Goal: Information Seeking & Learning: Learn about a topic

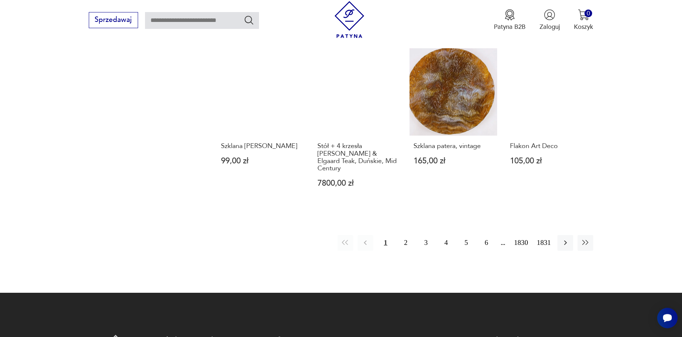
scroll to position [666, 0]
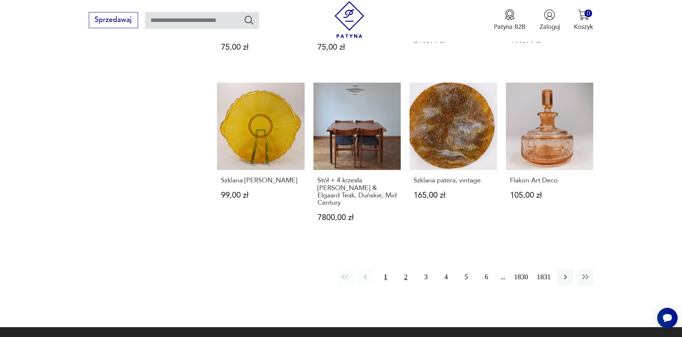
click at [398, 269] on button "2" at bounding box center [406, 277] width 16 height 16
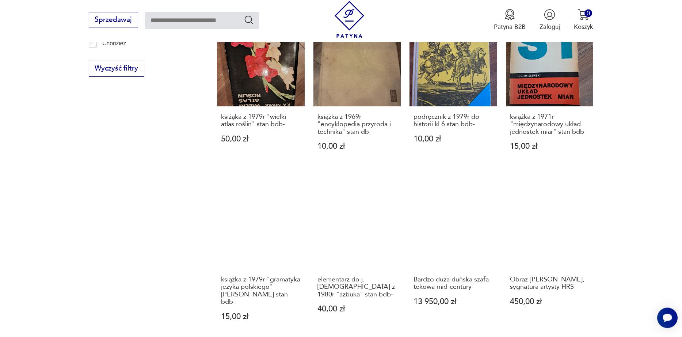
scroll to position [666, 0]
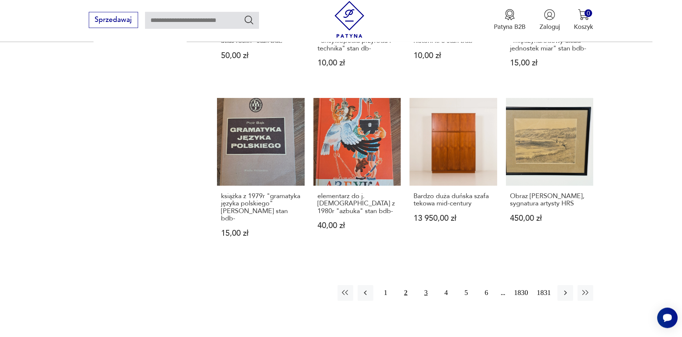
click at [424, 293] on button "3" at bounding box center [426, 293] width 16 height 16
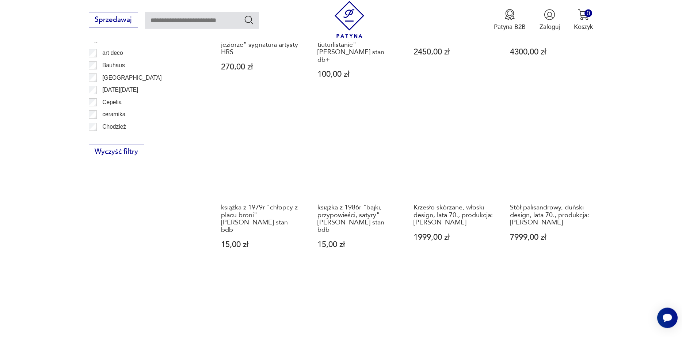
scroll to position [666, 0]
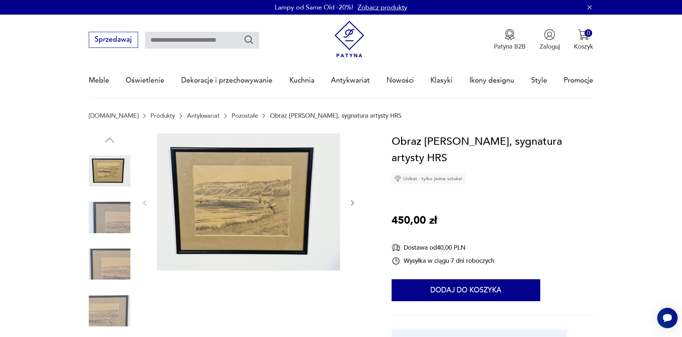
click at [349, 201] on div at bounding box center [249, 202] width 216 height 139
click at [351, 202] on icon "button" at bounding box center [352, 202] width 7 height 7
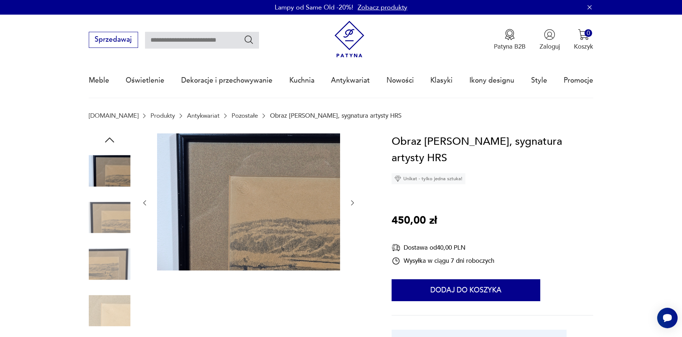
click at [351, 202] on icon "button" at bounding box center [352, 202] width 7 height 7
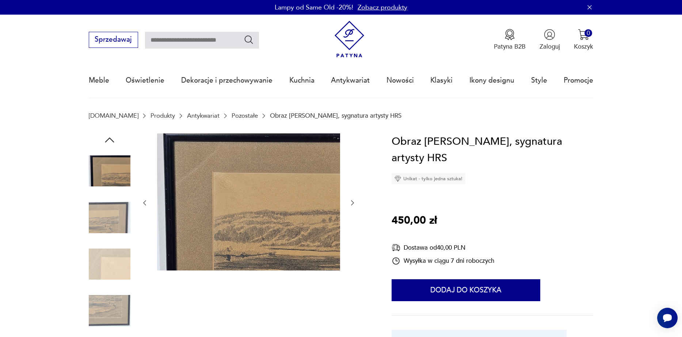
click at [351, 202] on icon "button" at bounding box center [352, 202] width 7 height 7
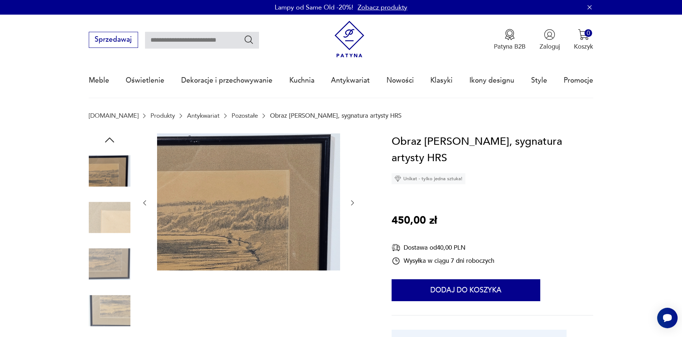
click at [352, 202] on icon "button" at bounding box center [352, 202] width 7 height 7
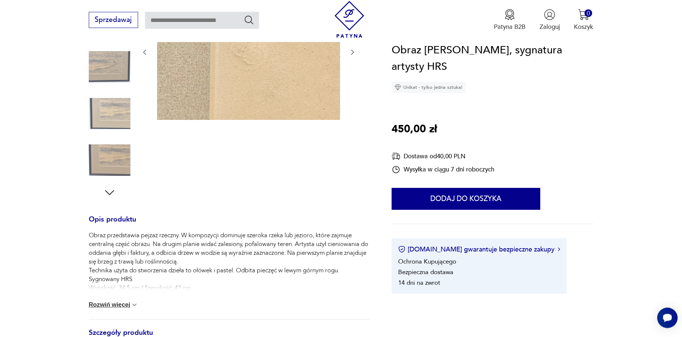
scroll to position [167, 0]
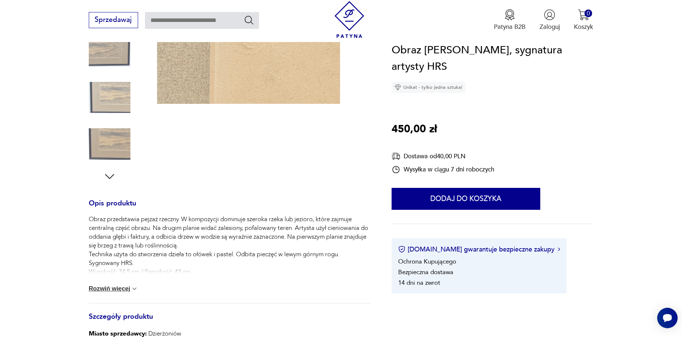
click at [113, 289] on button "Rozwiń więcej" at bounding box center [114, 288] width 50 height 7
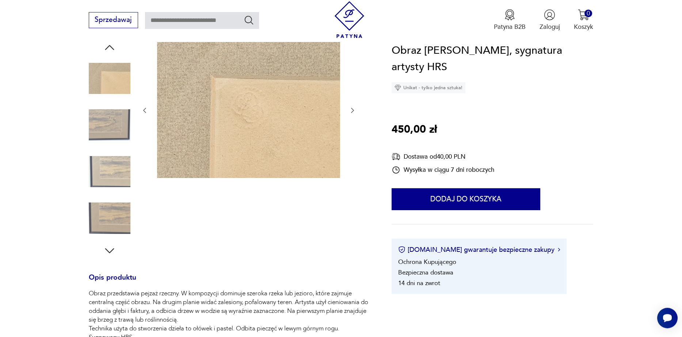
scroll to position [42, 0]
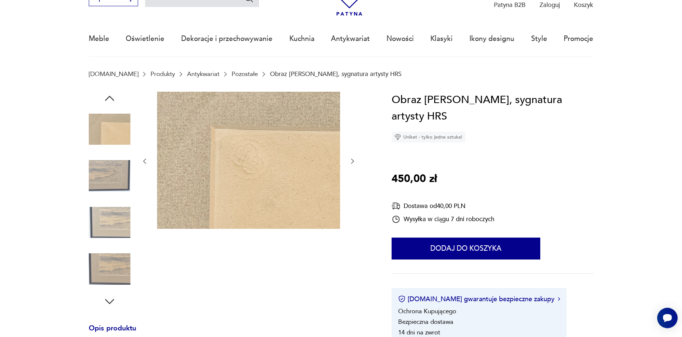
click at [114, 254] on img at bounding box center [110, 269] width 42 height 42
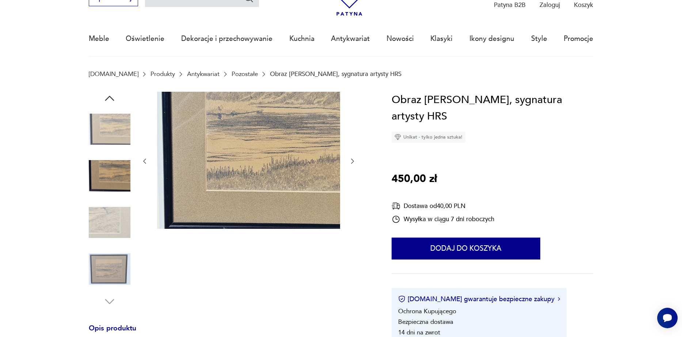
click at [118, 269] on img at bounding box center [110, 269] width 42 height 42
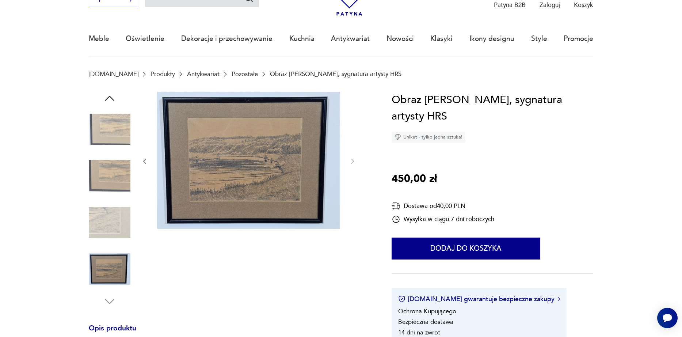
click at [114, 188] on img at bounding box center [110, 176] width 42 height 42
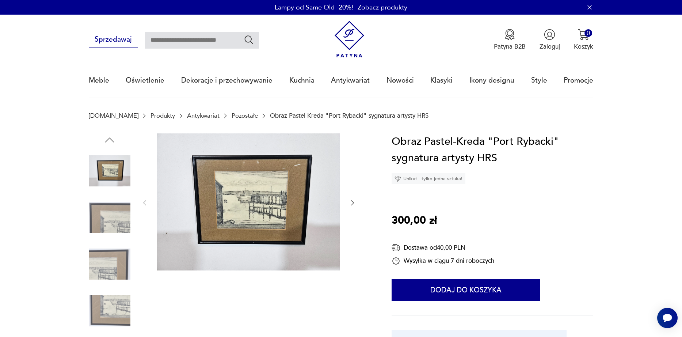
click at [187, 118] on link "Antykwariat" at bounding box center [203, 115] width 33 height 7
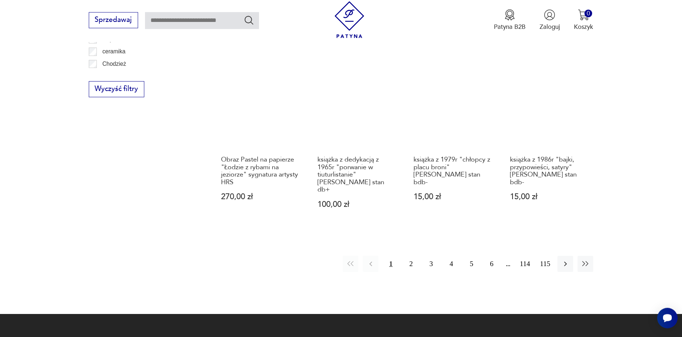
scroll to position [774, 0]
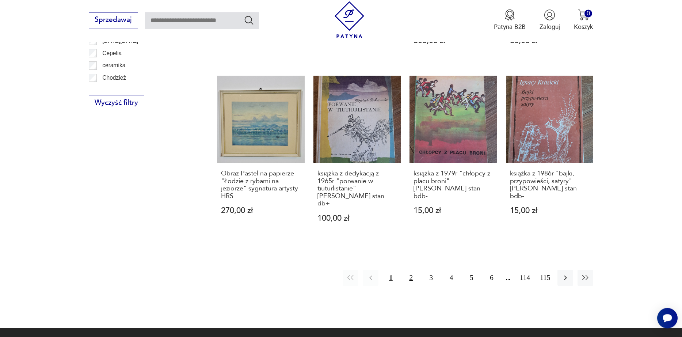
click at [407, 270] on button "2" at bounding box center [411, 278] width 16 height 16
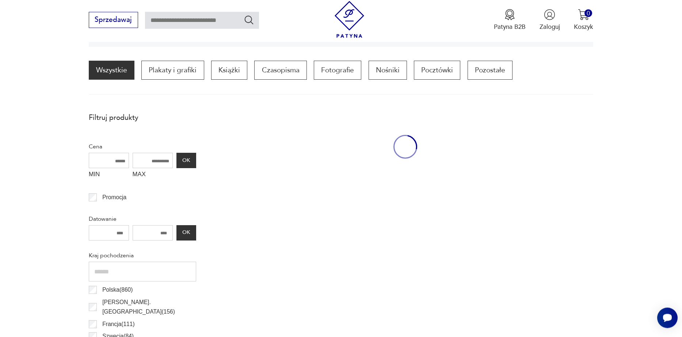
scroll to position [217, 0]
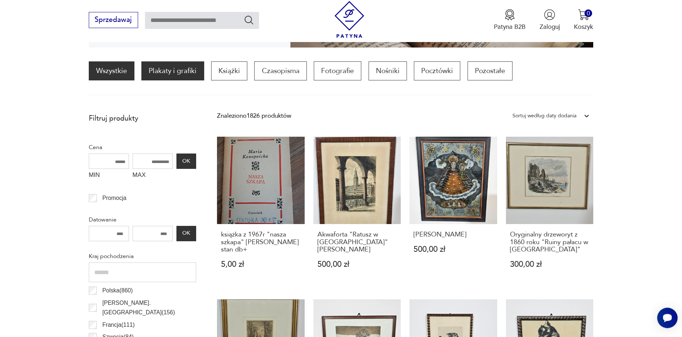
click at [187, 71] on p "Plakaty i grafiki" at bounding box center [172, 70] width 62 height 19
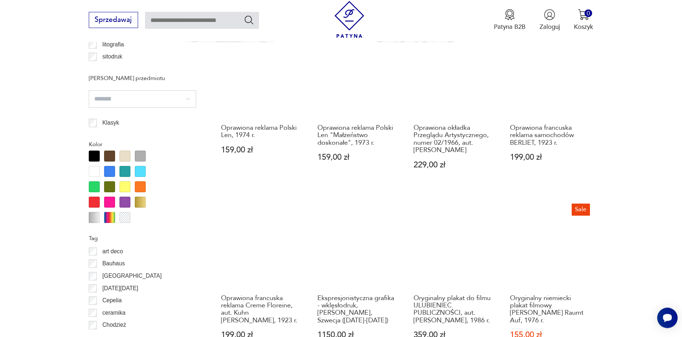
scroll to position [759, 0]
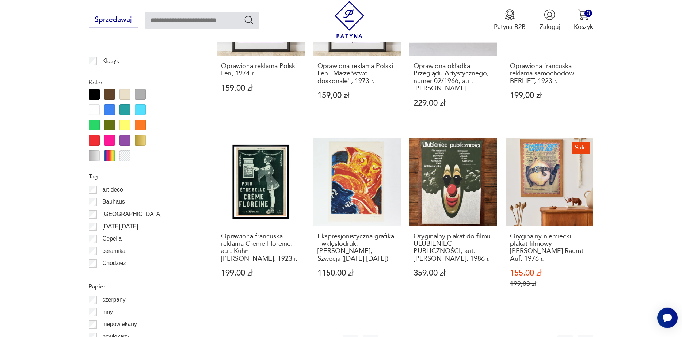
click at [427, 335] on button "3" at bounding box center [431, 343] width 16 height 16
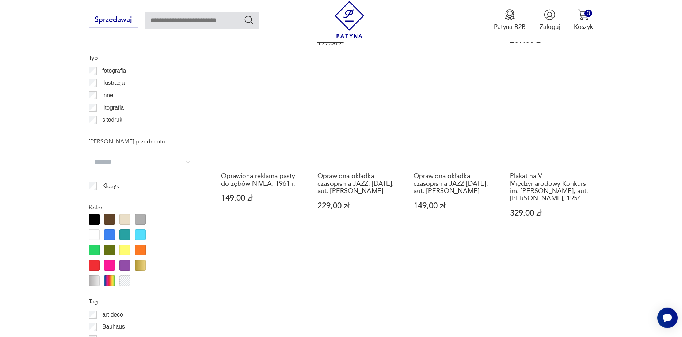
scroll to position [801, 0]
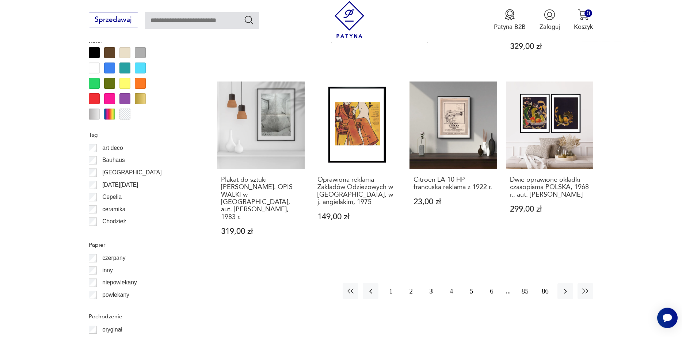
click at [449, 285] on button "4" at bounding box center [452, 291] width 16 height 16
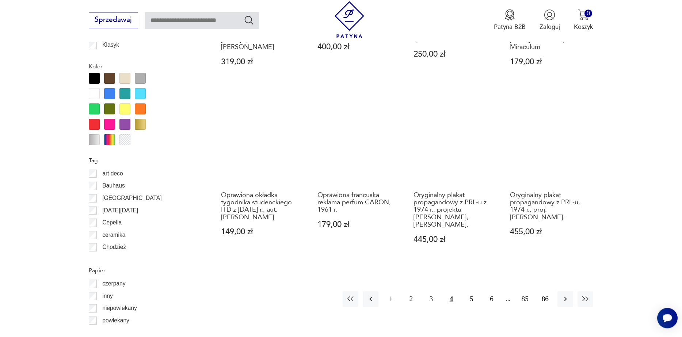
scroll to position [801, 0]
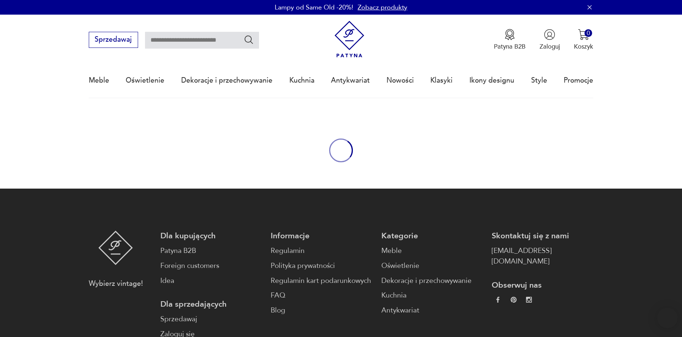
type input "******"
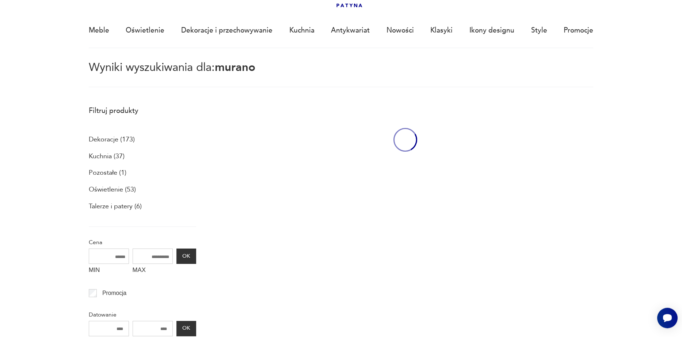
scroll to position [50, 0]
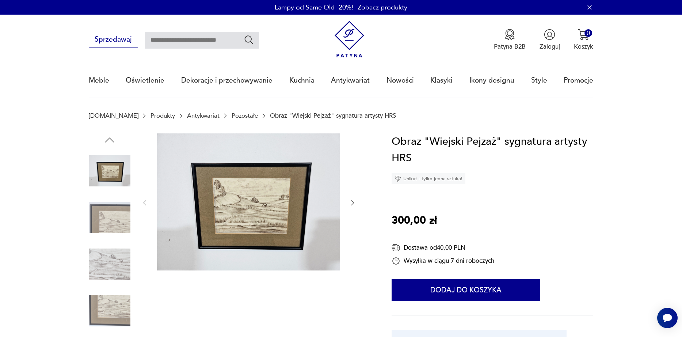
click at [252, 225] on img at bounding box center [248, 201] width 183 height 137
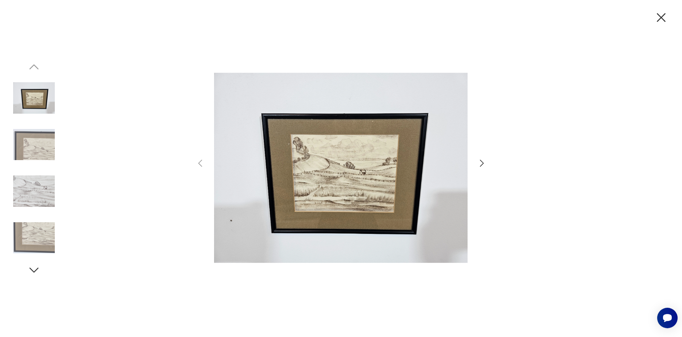
click at [485, 160] on icon "button" at bounding box center [482, 163] width 11 height 11
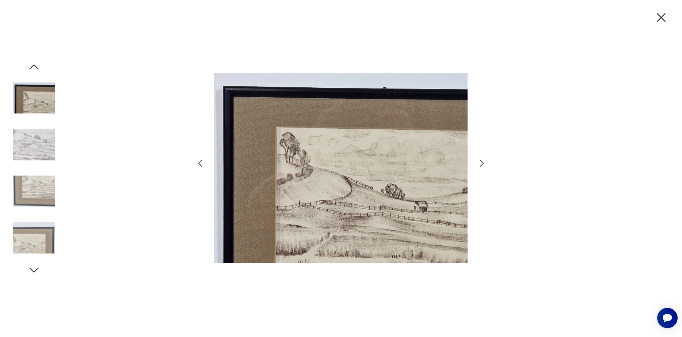
click at [487, 160] on icon "button" at bounding box center [482, 163] width 11 height 11
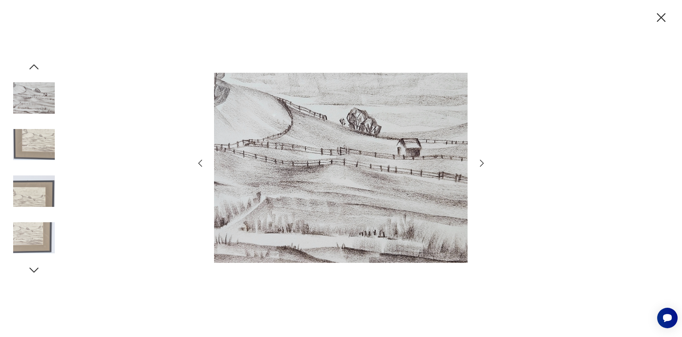
click at [658, 15] on icon "button" at bounding box center [661, 17] width 15 height 15
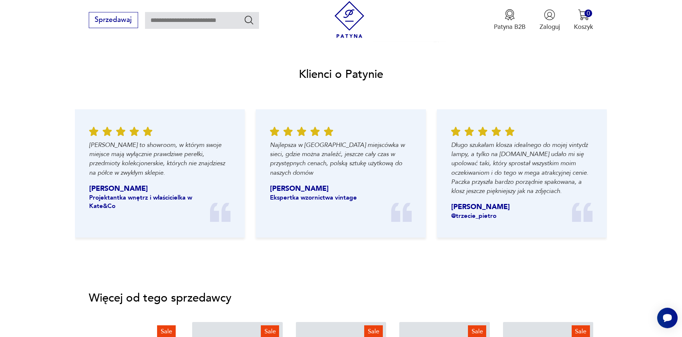
scroll to position [833, 0]
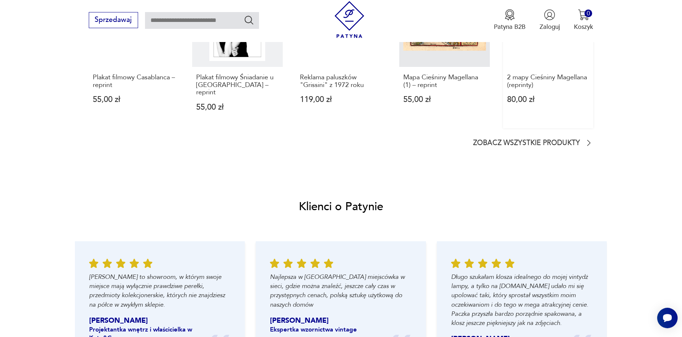
scroll to position [791, 0]
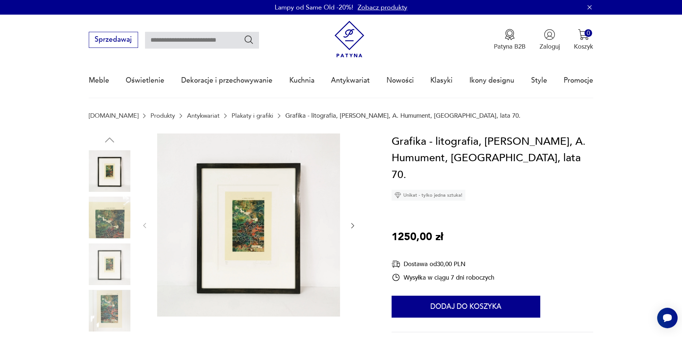
scroll to position [83, 0]
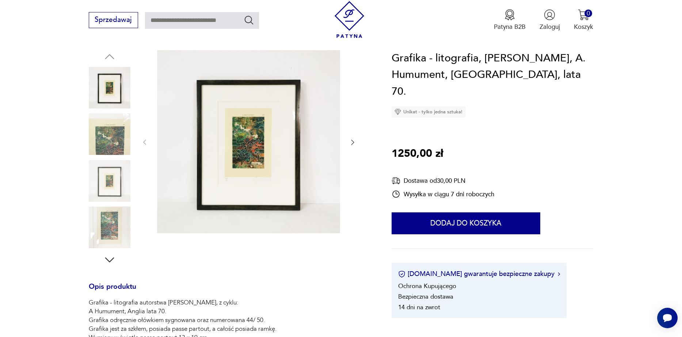
click at [251, 127] on img at bounding box center [248, 141] width 183 height 183
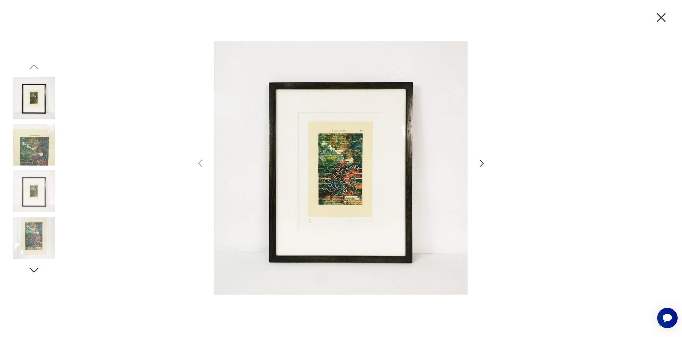
click at [365, 170] on img at bounding box center [341, 168] width 254 height 270
click at [37, 239] on img at bounding box center [34, 238] width 42 height 42
click at [34, 239] on img at bounding box center [34, 238] width 42 height 42
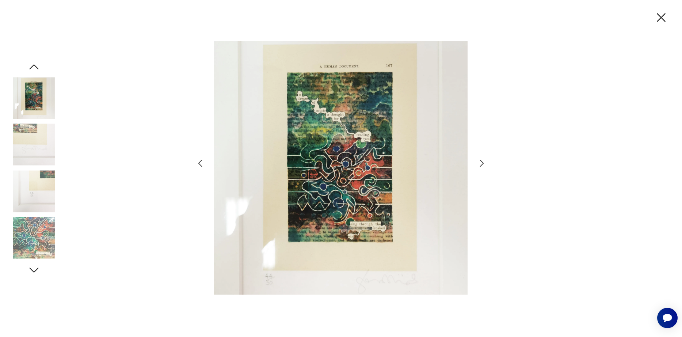
click at [21, 175] on img at bounding box center [34, 191] width 42 height 42
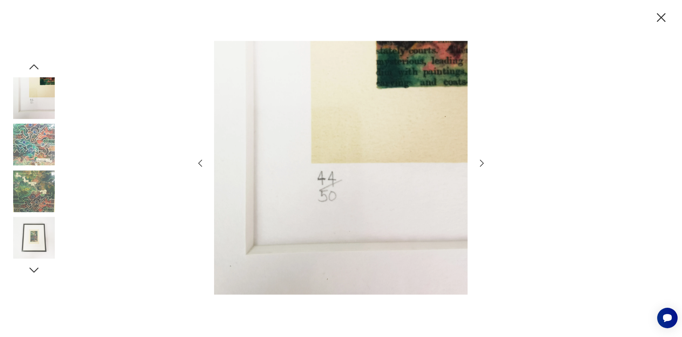
click at [30, 110] on img at bounding box center [34, 98] width 42 height 42
click at [36, 95] on img at bounding box center [34, 98] width 42 height 42
click at [38, 138] on img at bounding box center [34, 145] width 42 height 42
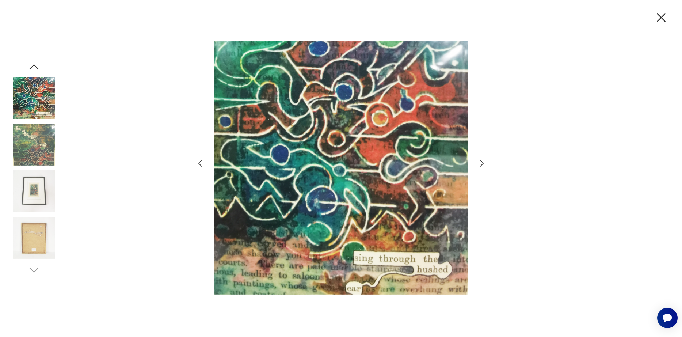
click at [39, 160] on img at bounding box center [34, 145] width 42 height 42
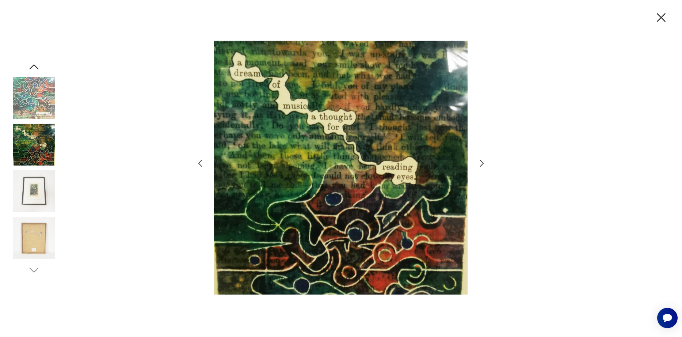
click at [23, 200] on img at bounding box center [34, 191] width 42 height 42
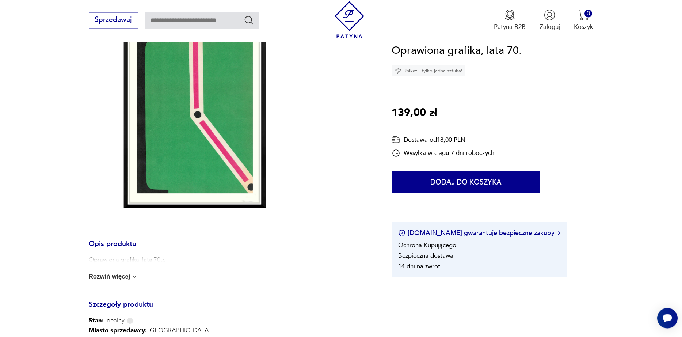
scroll to position [125, 0]
